Goal: Task Accomplishment & Management: Manage account settings

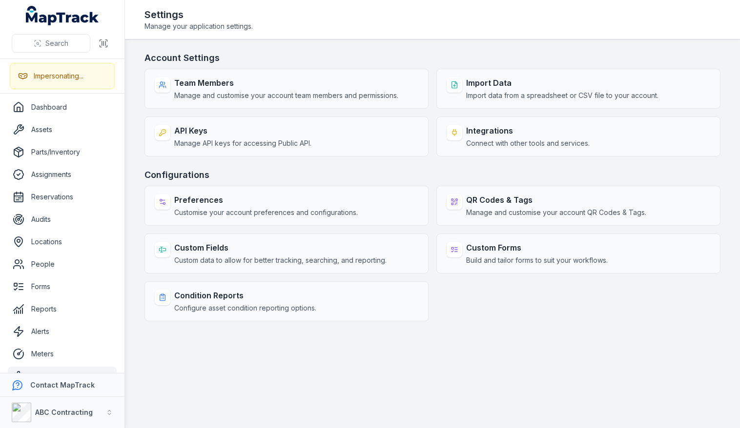
click at [186, 178] on h3 "Configurations" at bounding box center [432, 175] width 576 height 14
click at [252, 174] on h3 "Configurations" at bounding box center [432, 175] width 576 height 14
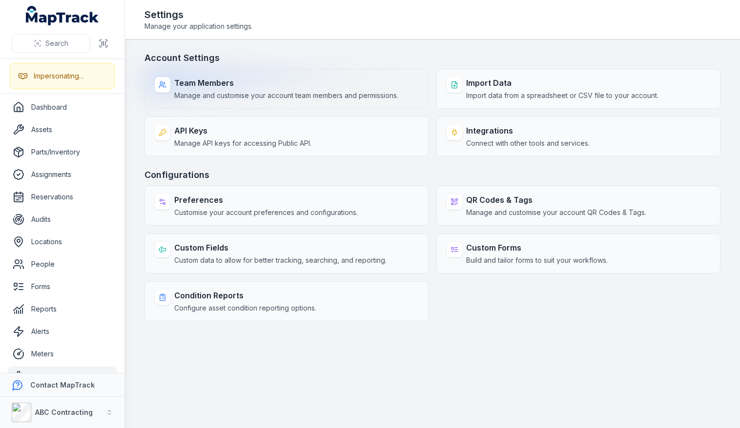
click at [231, 91] on span "Manage and customise your account team members and permissions." at bounding box center [286, 96] width 224 height 10
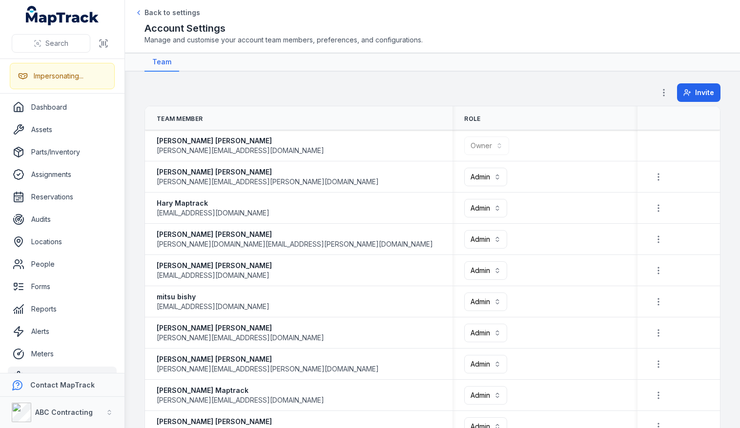
click at [568, 85] on div "Invite" at bounding box center [432, 94] width 576 height 22
click at [685, 93] on button "Invite" at bounding box center [698, 92] width 43 height 19
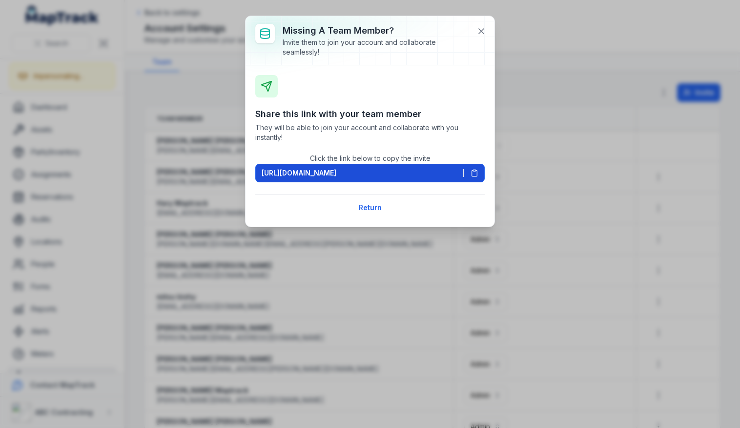
click at [469, 173] on span at bounding box center [470, 173] width 15 height 8
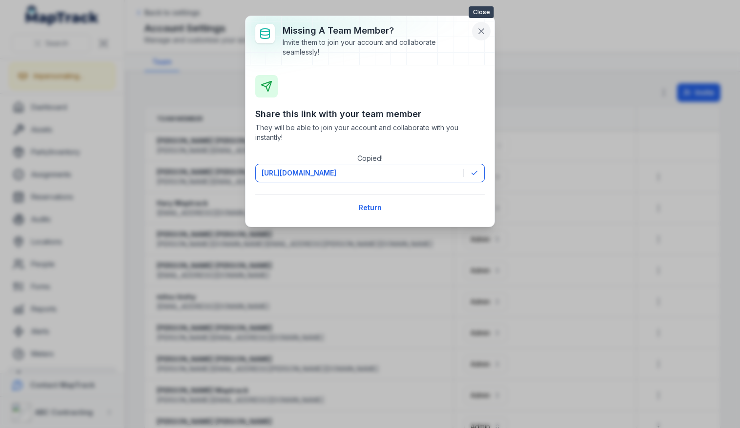
click at [479, 29] on icon at bounding box center [481, 31] width 5 height 5
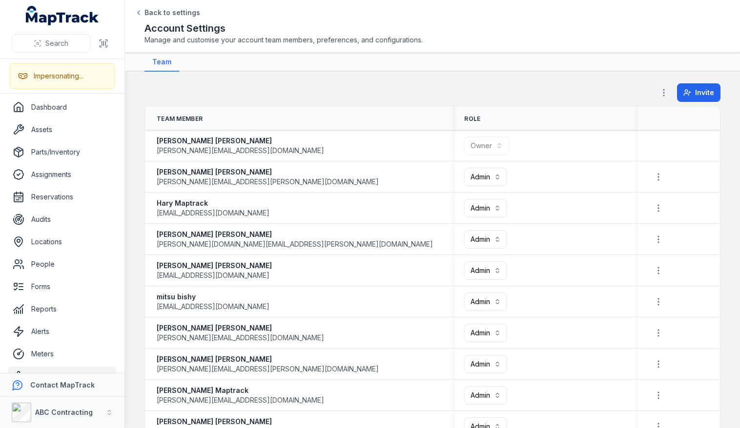
click at [400, 87] on div "Invite" at bounding box center [432, 94] width 576 height 22
click at [459, 83] on div "Invite" at bounding box center [432, 94] width 576 height 22
click at [466, 83] on div "Invite" at bounding box center [432, 94] width 576 height 22
click at [329, 85] on div "Invite" at bounding box center [432, 94] width 576 height 22
click at [332, 84] on div "Invite" at bounding box center [432, 94] width 576 height 22
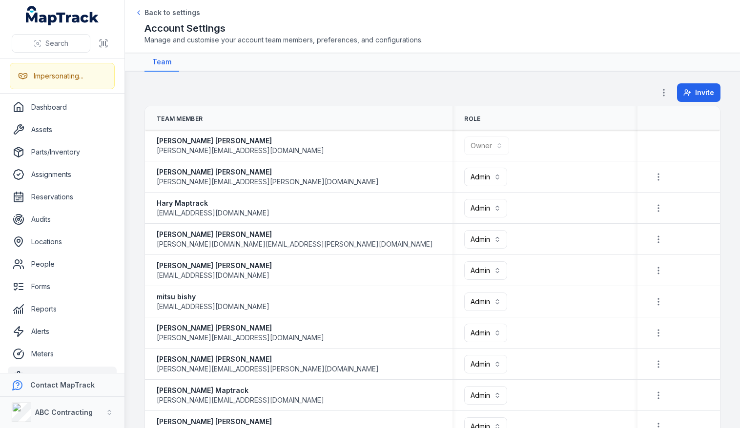
click at [396, 84] on div "Invite" at bounding box center [432, 94] width 576 height 22
click at [394, 86] on div "Invite" at bounding box center [432, 94] width 576 height 22
click at [258, 89] on div "Invite" at bounding box center [432, 94] width 576 height 22
drag, startPoint x: 258, startPoint y: 88, endPoint x: 0, endPoint y: 74, distance: 258.5
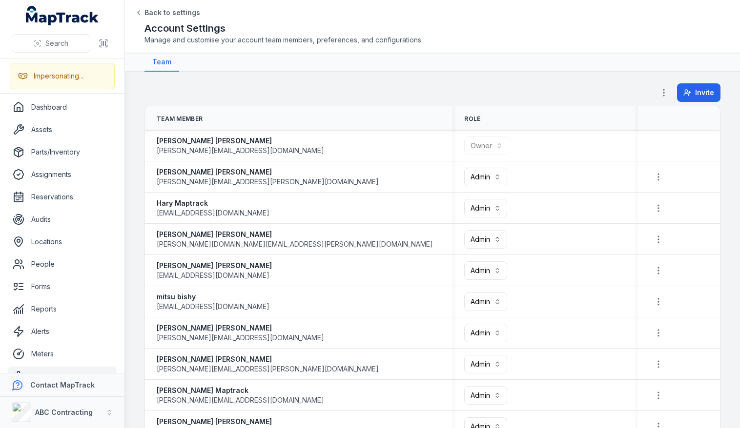
click at [258, 88] on div "Invite" at bounding box center [432, 94] width 576 height 22
click at [38, 130] on link "Assets" at bounding box center [62, 130] width 109 height 20
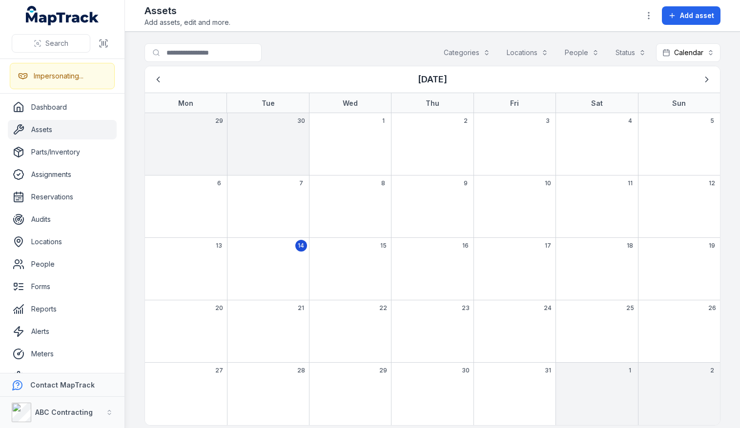
click at [317, 46] on div "Search for assets Categories Locations People Status Calendar ********" at bounding box center [432, 54] width 576 height 22
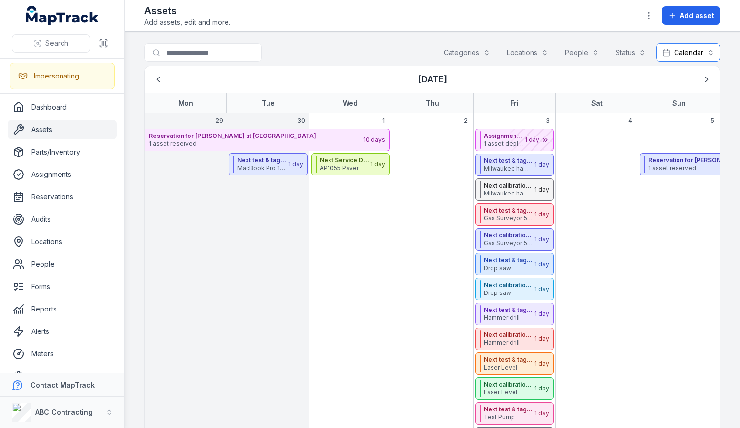
click at [670, 55] on button "Calendar ********" at bounding box center [688, 52] width 64 height 19
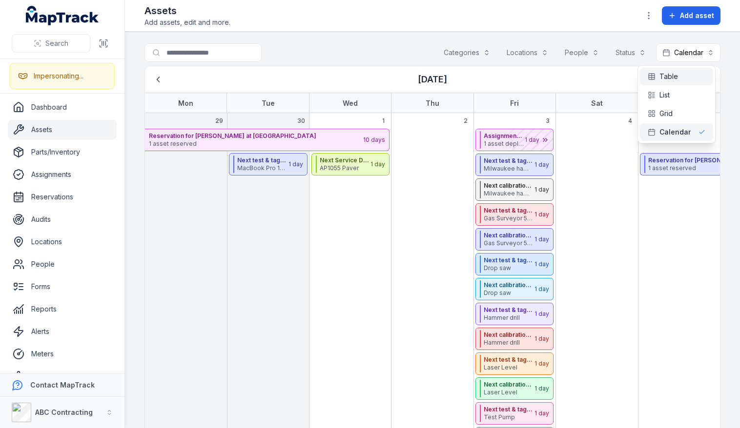
click at [669, 76] on span "Table" at bounding box center [668, 77] width 19 height 10
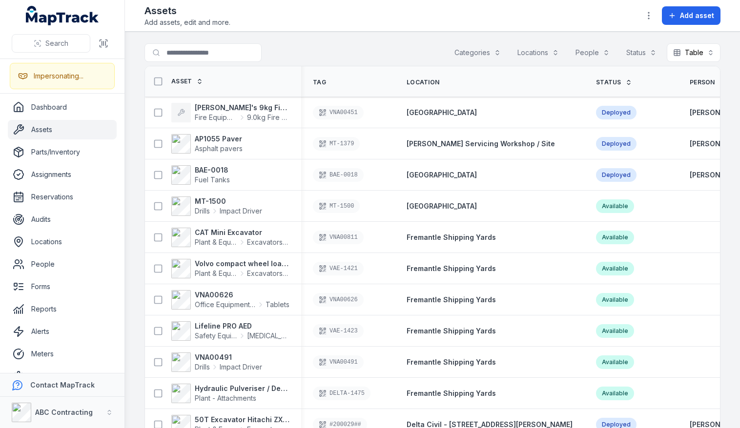
drag, startPoint x: 398, startPoint y: 51, endPoint x: 568, endPoint y: 49, distance: 170.3
click at [399, 51] on div "Search for assets Categories Locations People Status Table *****" at bounding box center [432, 54] width 576 height 22
click at [692, 51] on button "Table *****" at bounding box center [694, 52] width 54 height 19
